Goal: Transaction & Acquisition: Purchase product/service

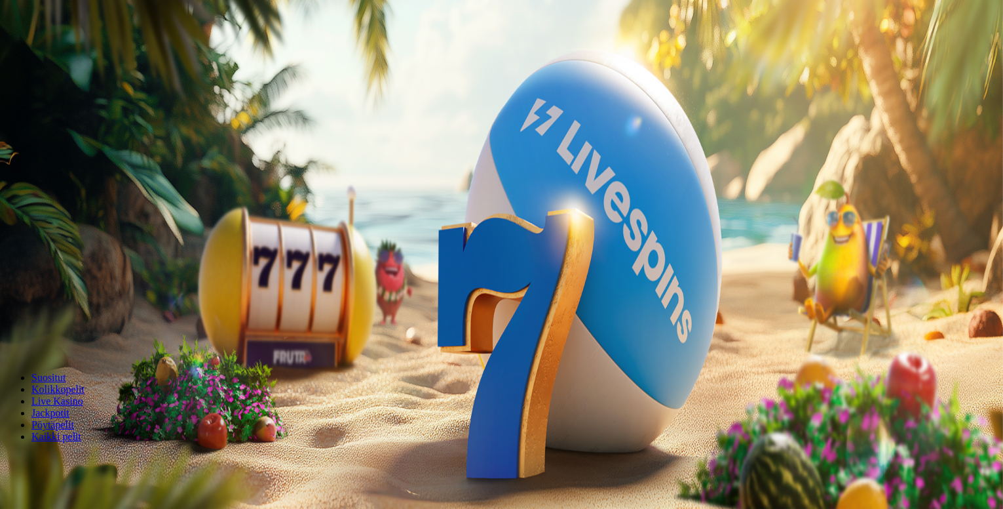
click at [94, 54] on button "Kirjaudu" at bounding box center [90, 48] width 43 height 14
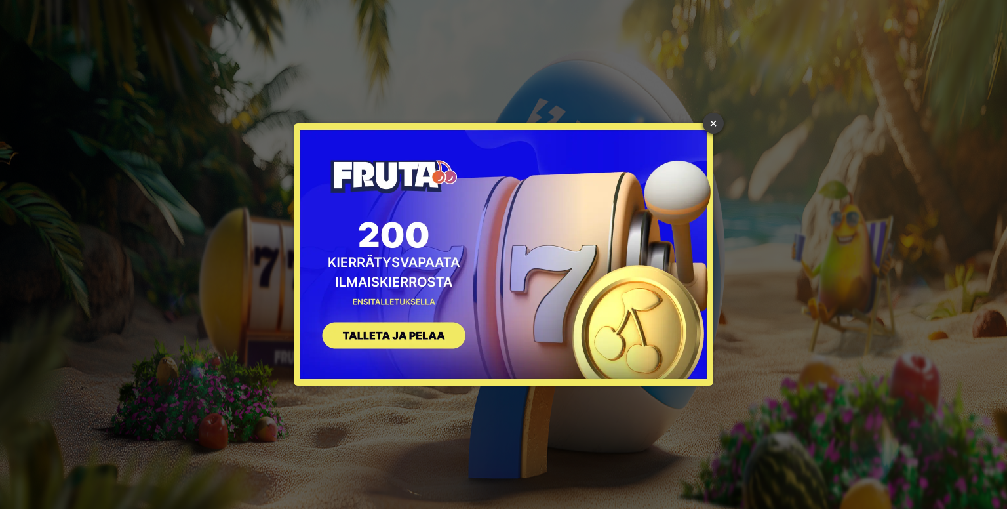
click at [708, 117] on link "×" at bounding box center [713, 123] width 21 height 21
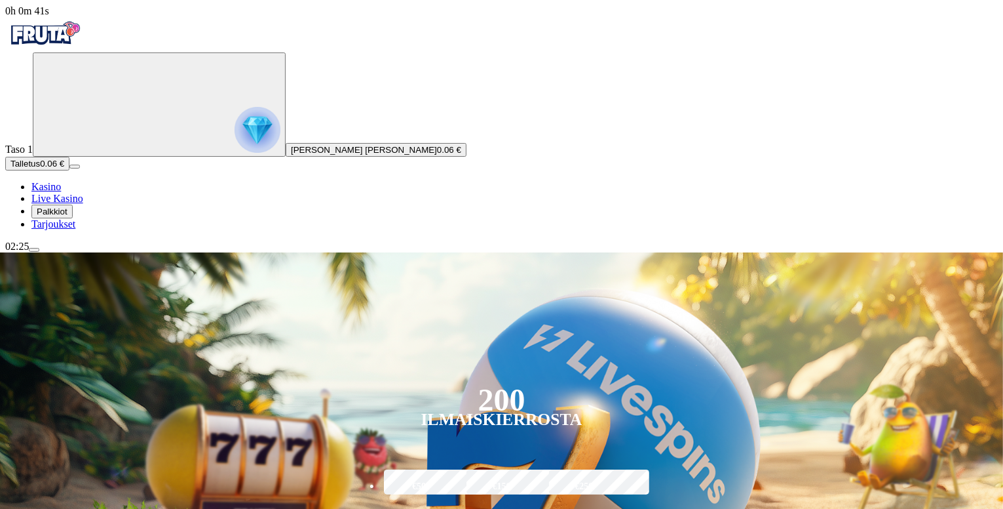
click at [69, 170] on button "Talletus 0.06 €" at bounding box center [37, 164] width 64 height 14
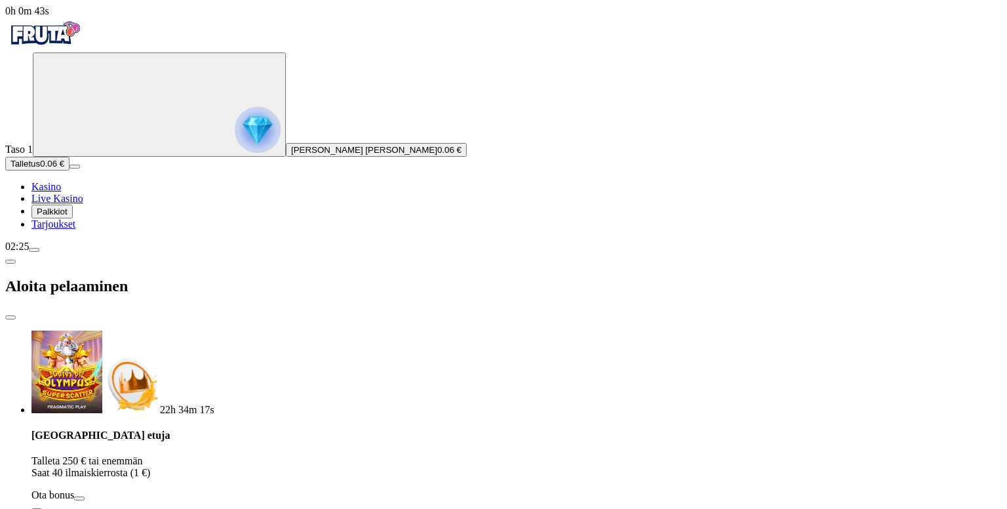
type input "**"
drag, startPoint x: 448, startPoint y: 19, endPoint x: 402, endPoint y: -10, distance: 54.2
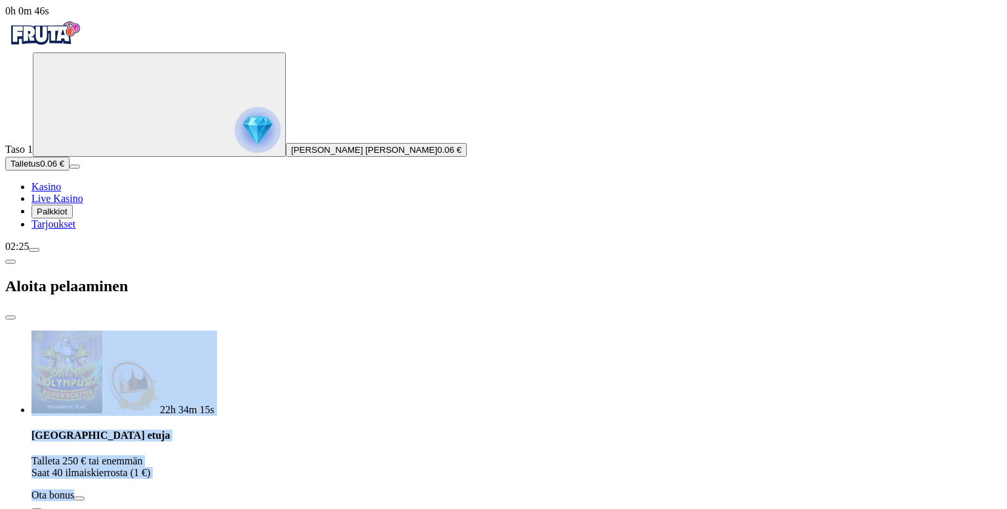
click at [10, 317] on span "close icon" at bounding box center [10, 317] width 0 height 0
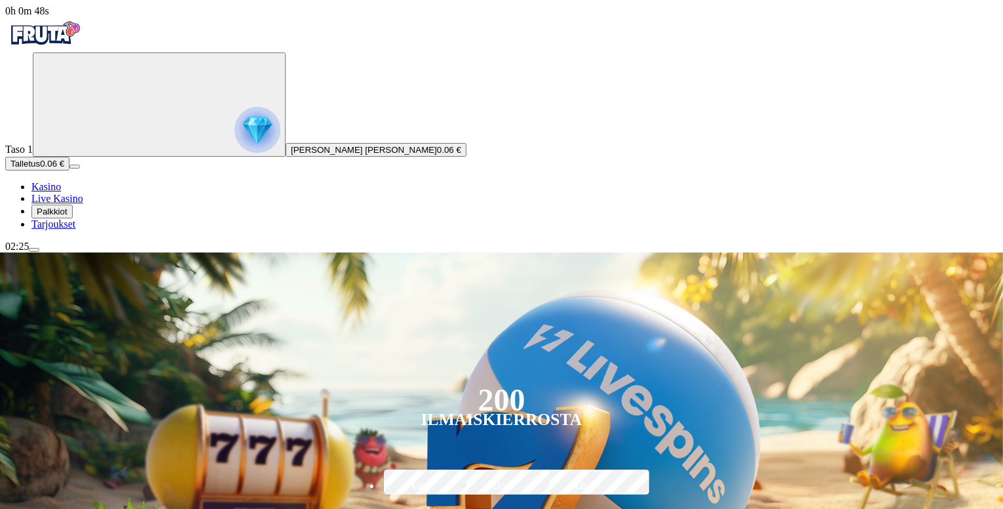
click at [62, 218] on button "Palkkiot" at bounding box center [51, 211] width 41 height 14
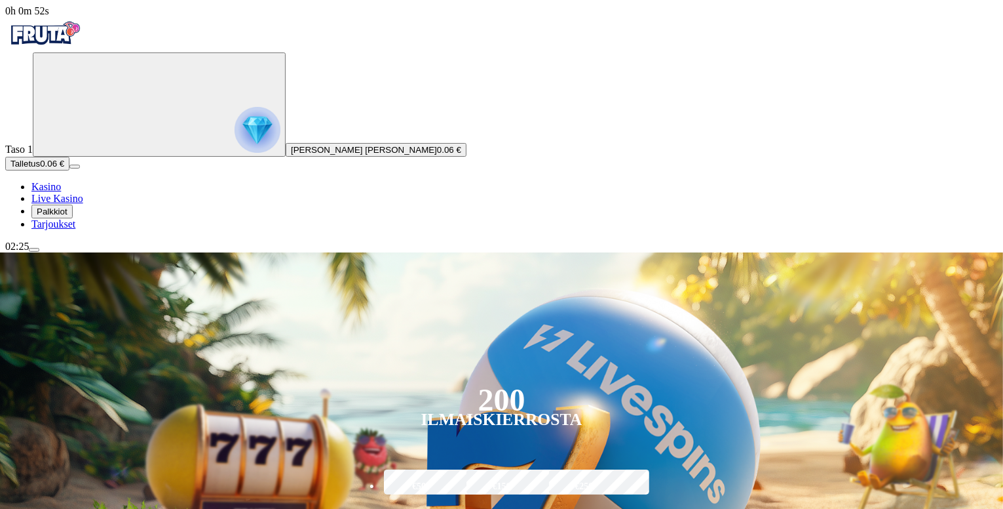
click at [31, 218] on button "Palkkiot" at bounding box center [51, 211] width 41 height 14
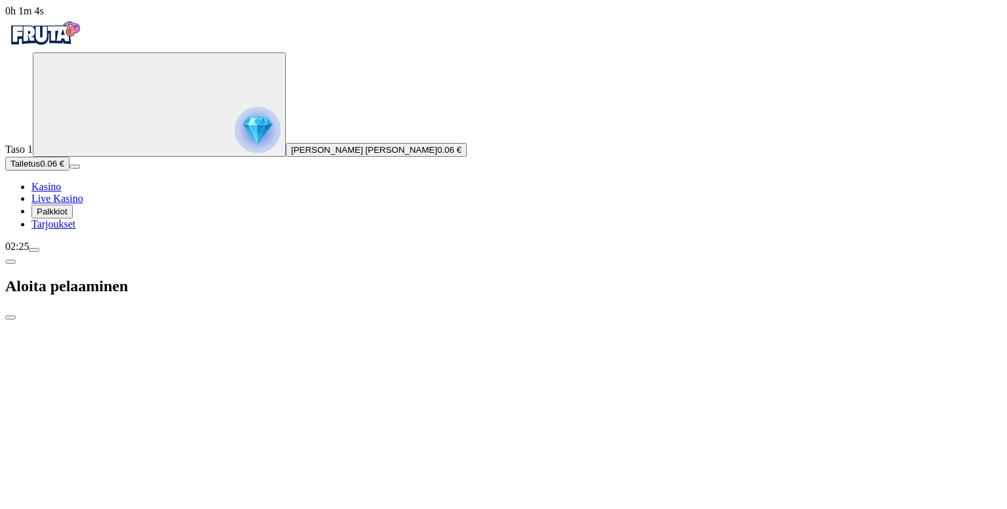
type input "**"
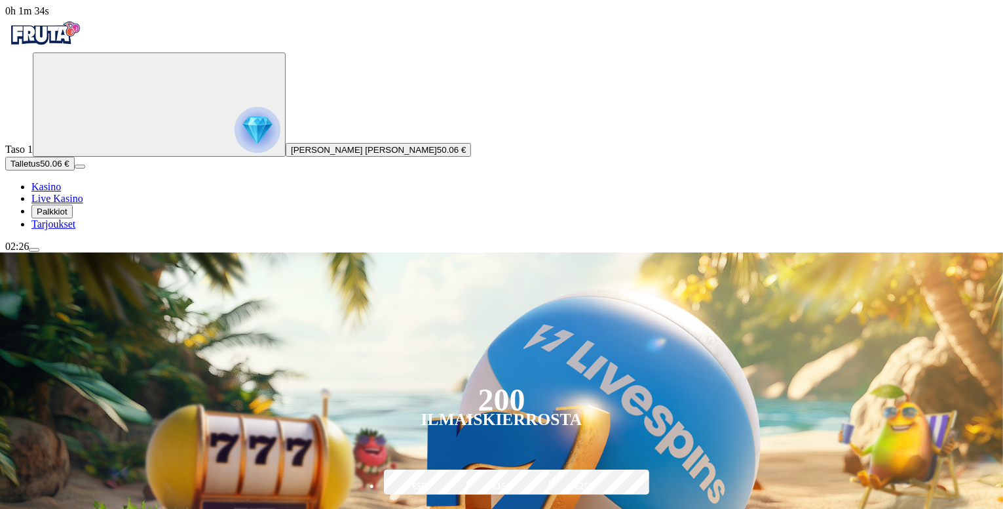
click at [68, 216] on span "Palkkiot" at bounding box center [52, 211] width 31 height 10
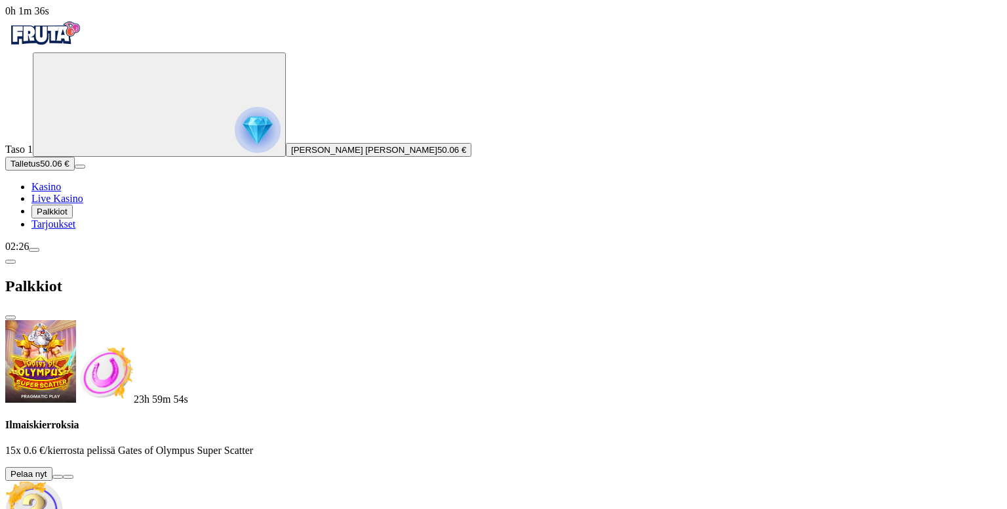
click at [63, 475] on button at bounding box center [57, 477] width 10 height 4
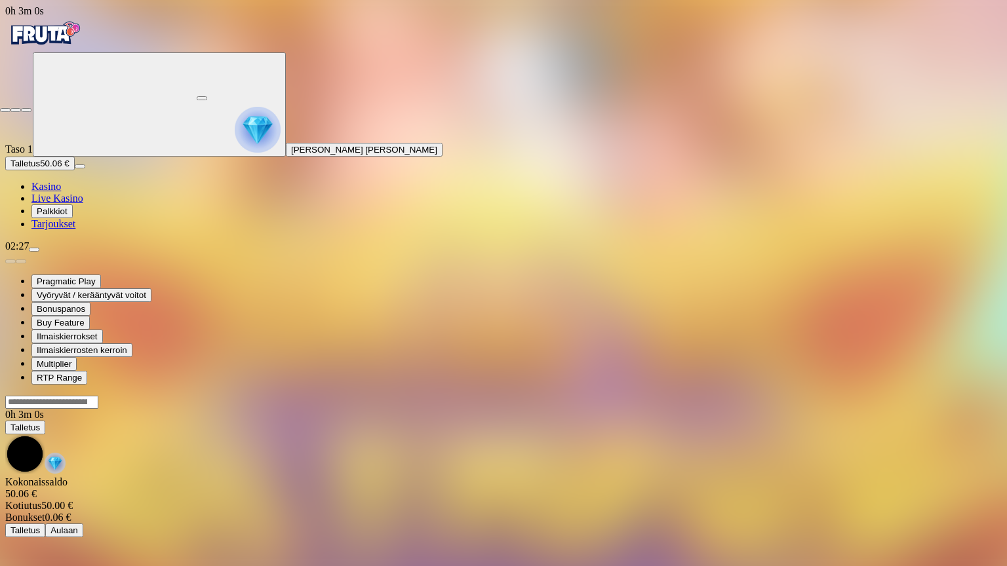
click at [5, 110] on span "close icon" at bounding box center [5, 110] width 0 height 0
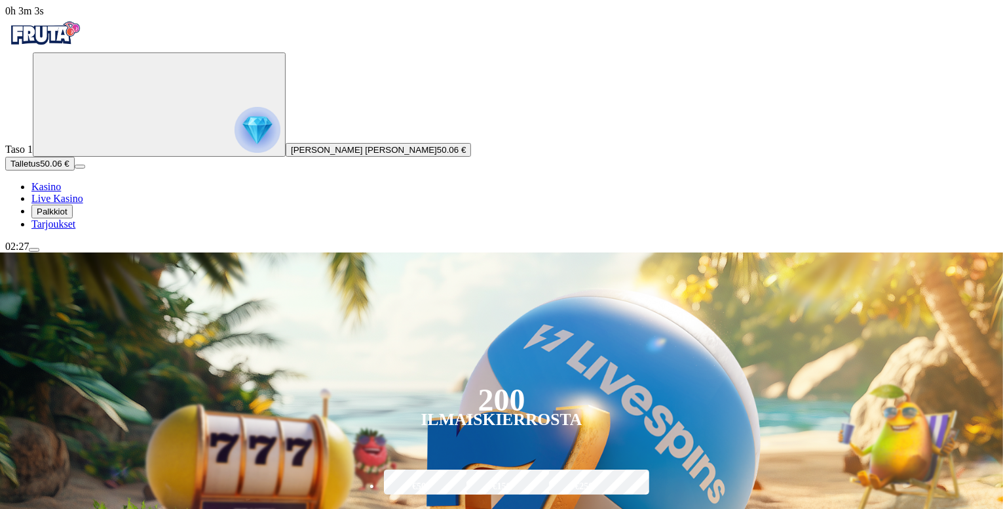
click at [34, 250] on span "menu icon" at bounding box center [34, 250] width 0 height 0
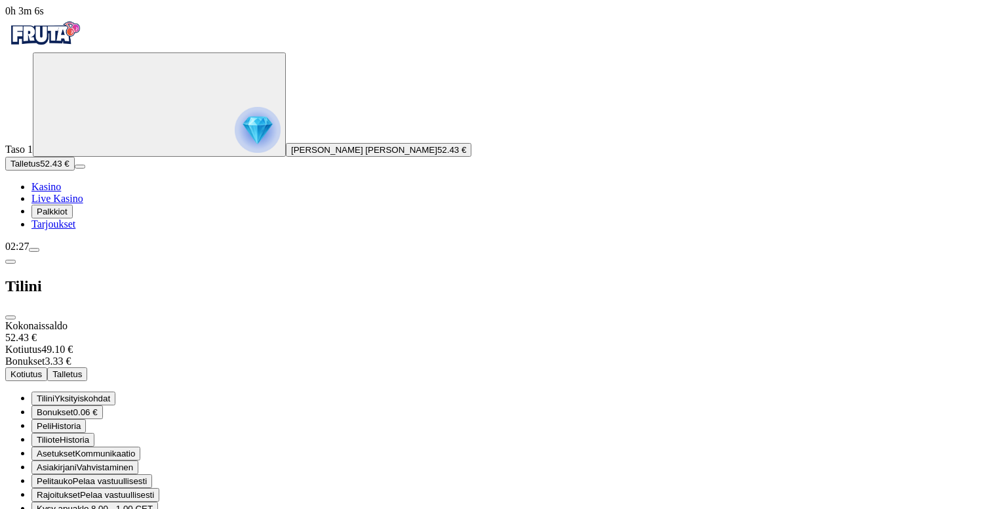
click at [98, 407] on span "0.06 €" at bounding box center [85, 412] width 24 height 10
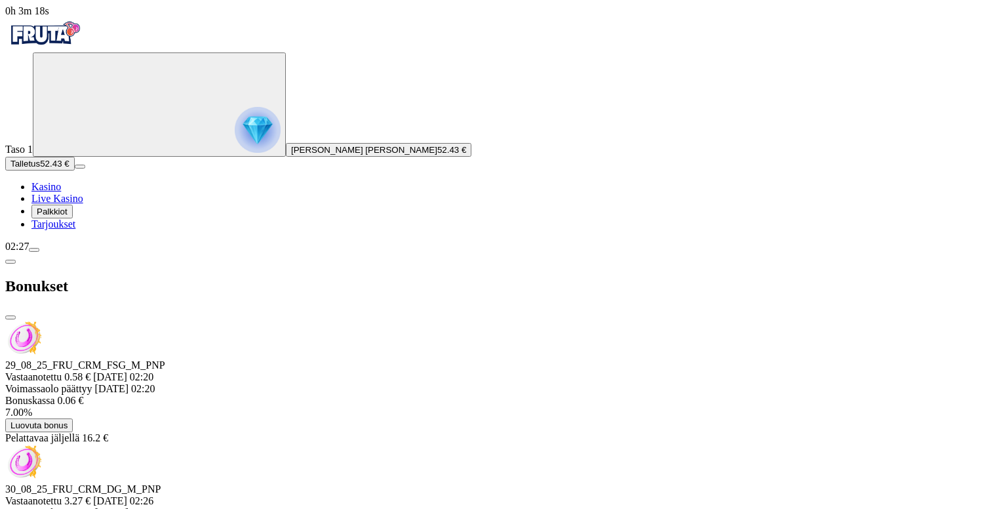
click at [10, 317] on span "close icon" at bounding box center [10, 317] width 0 height 0
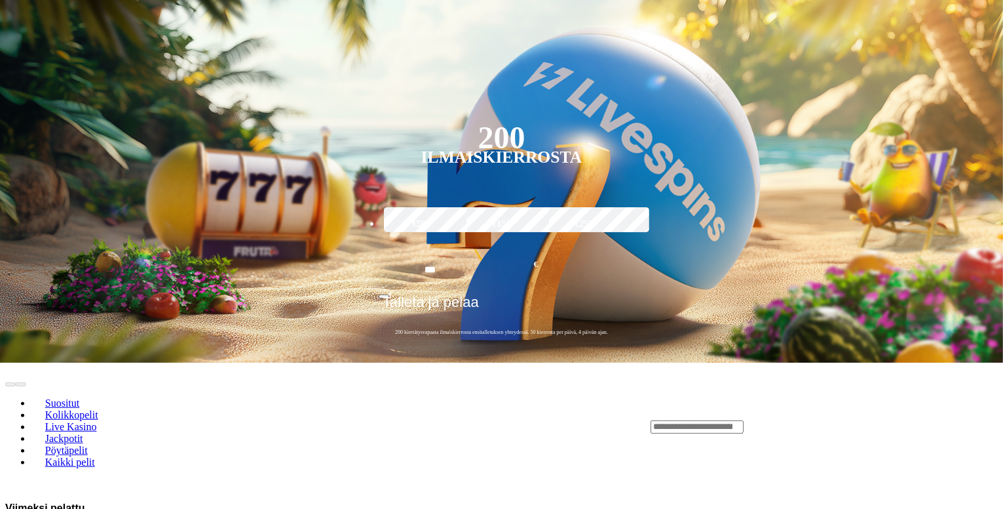
scroll to position [265, 0]
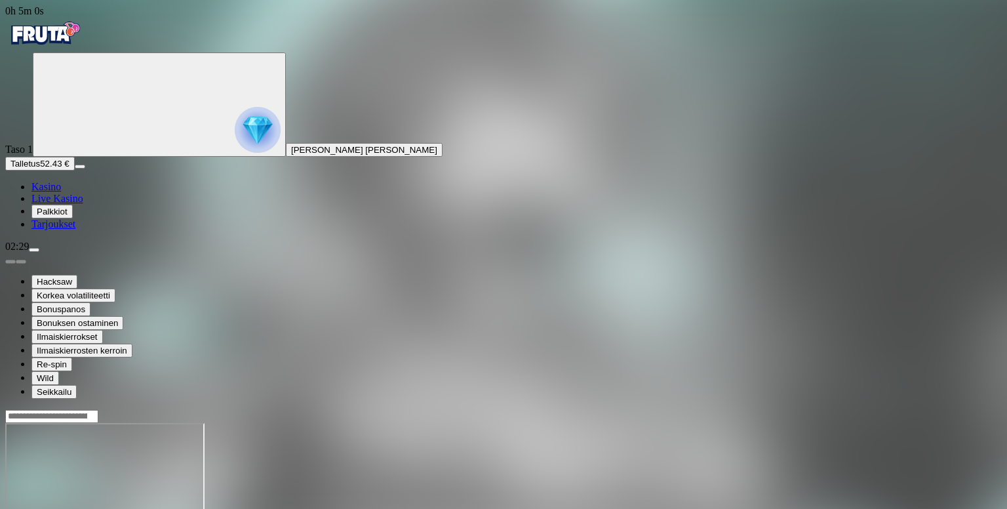
click at [98, 410] on input "Search" at bounding box center [51, 416] width 93 height 13
type input "*****"
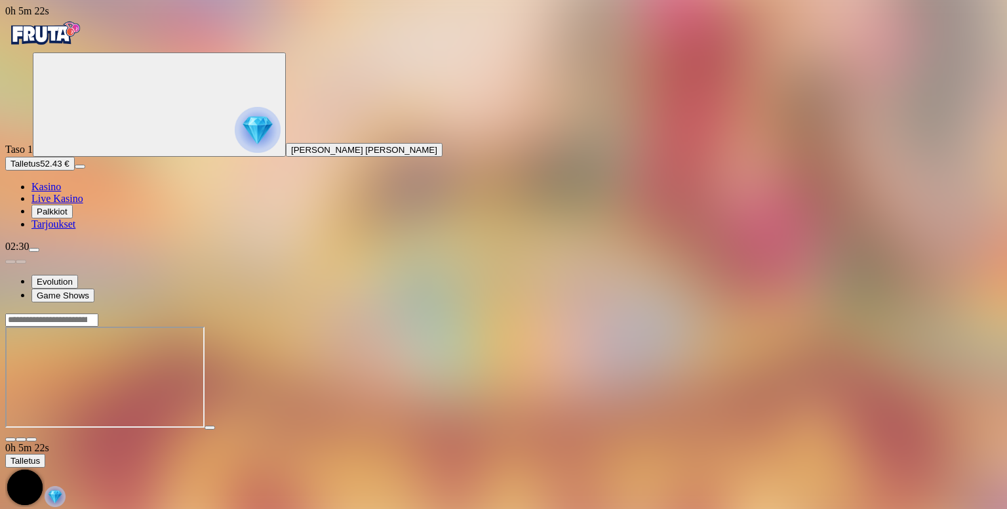
click at [31, 439] on span "fullscreen icon" at bounding box center [31, 439] width 0 height 0
